Goal: Find specific page/section: Find specific page/section

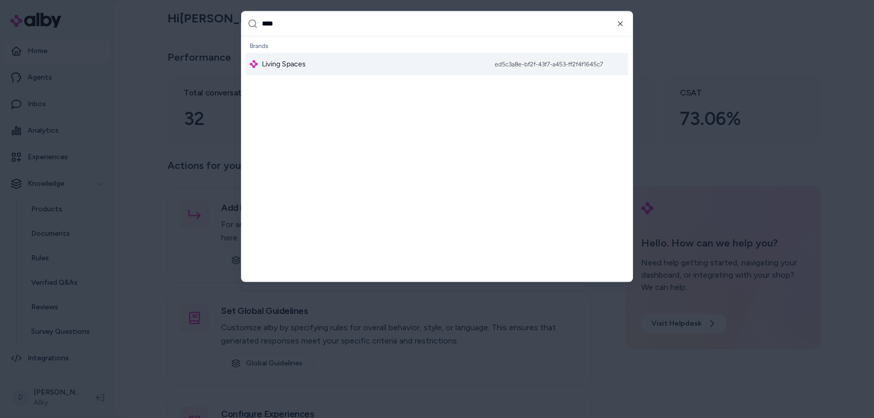
type input "*****"
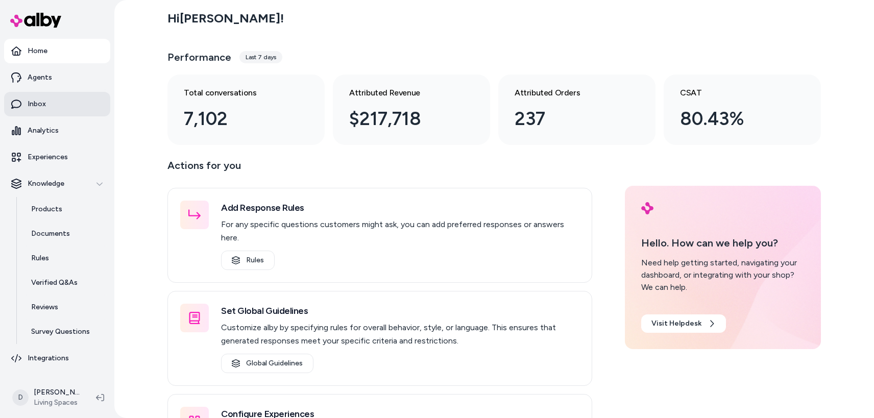
click at [52, 99] on link "Inbox" at bounding box center [57, 104] width 106 height 25
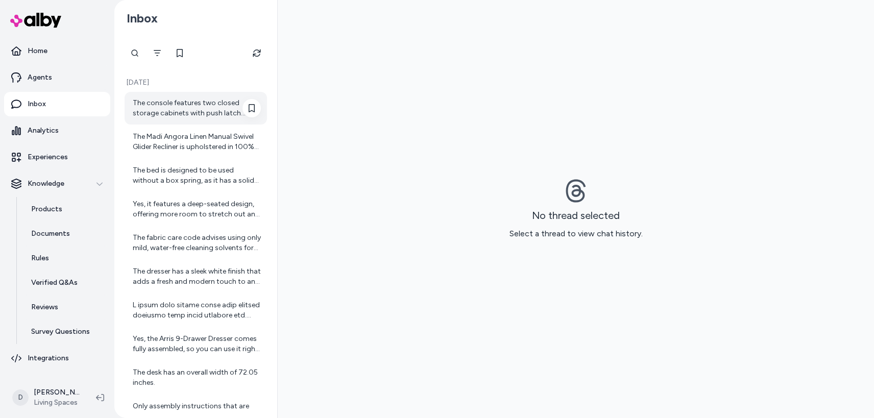
click at [202, 115] on div "The console features two closed storage cabinets with push latch mechanisms, pr…" at bounding box center [197, 108] width 128 height 20
